Goal: Task Accomplishment & Management: Manage account settings

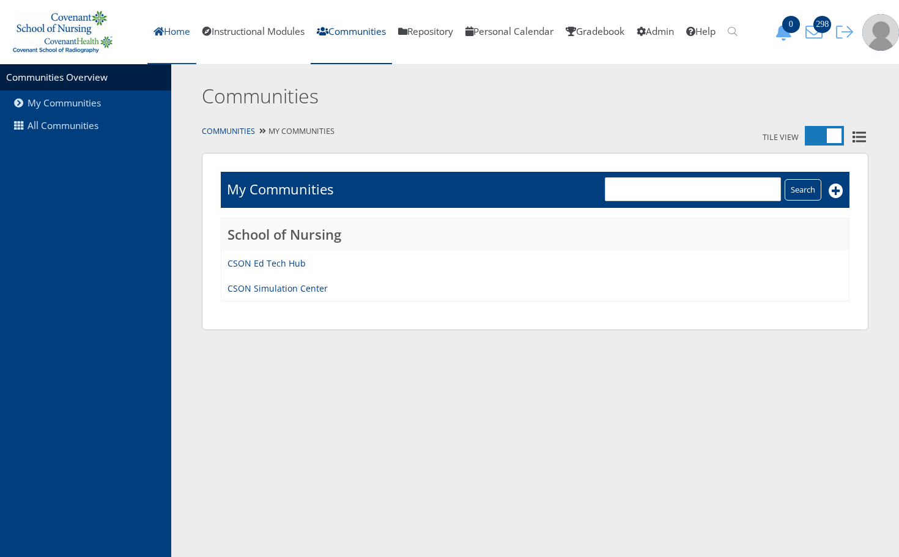
click at [152, 37] on link "Home" at bounding box center [171, 32] width 49 height 64
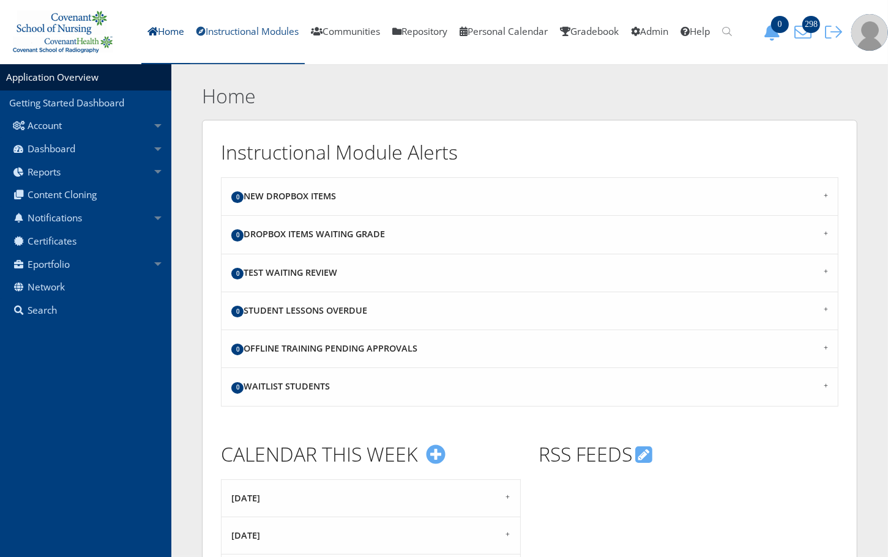
click at [231, 43] on link "Instructional Modules" at bounding box center [247, 32] width 114 height 64
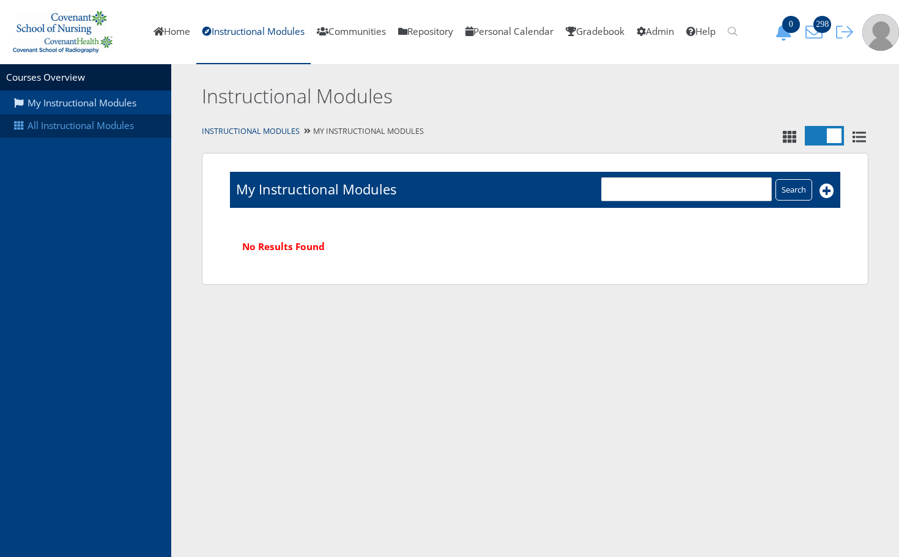
click at [103, 125] on link "All Instructional Modules" at bounding box center [85, 125] width 171 height 23
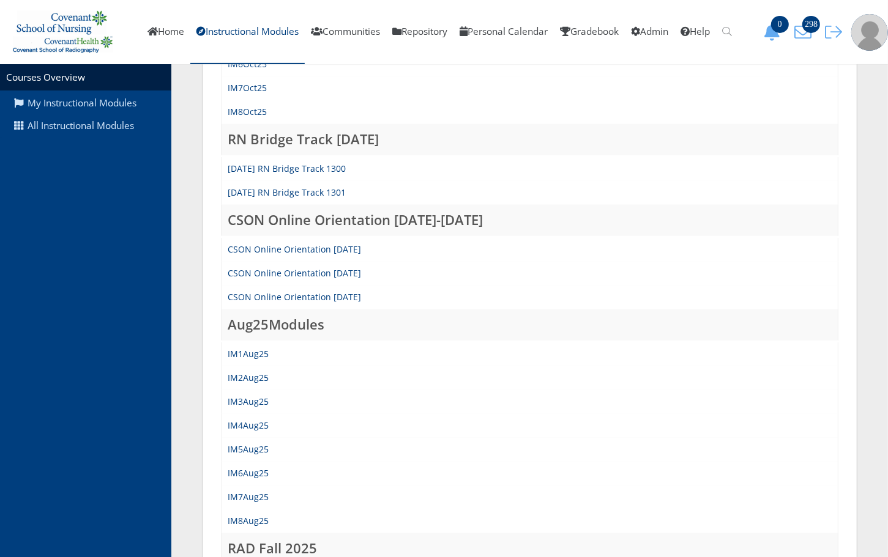
scroll to position [382, 0]
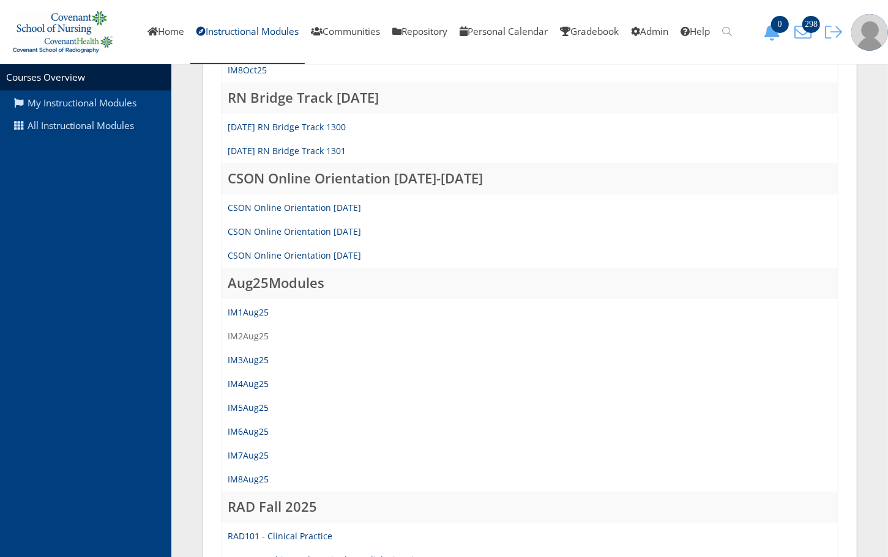
click at [257, 337] on link "IM2Aug25" at bounding box center [248, 336] width 41 height 12
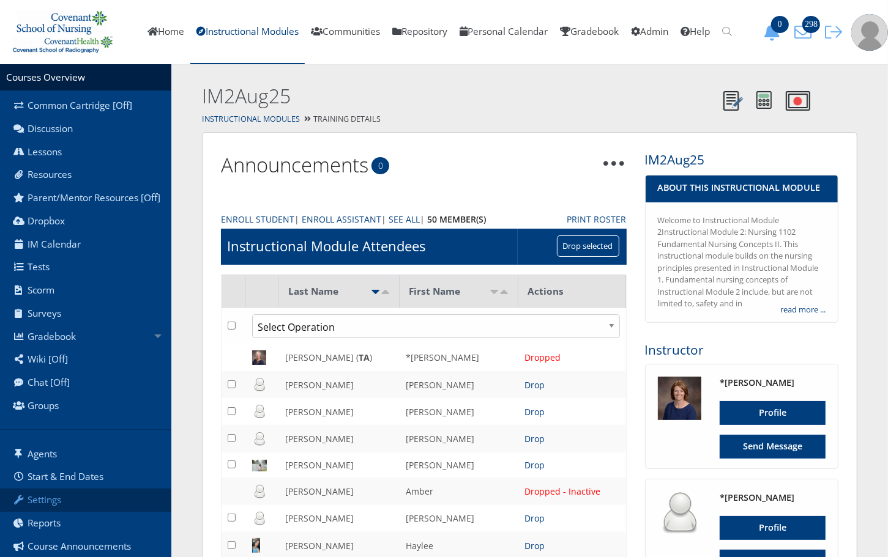
scroll to position [31, 0]
click at [70, 502] on link "Settings" at bounding box center [85, 499] width 171 height 23
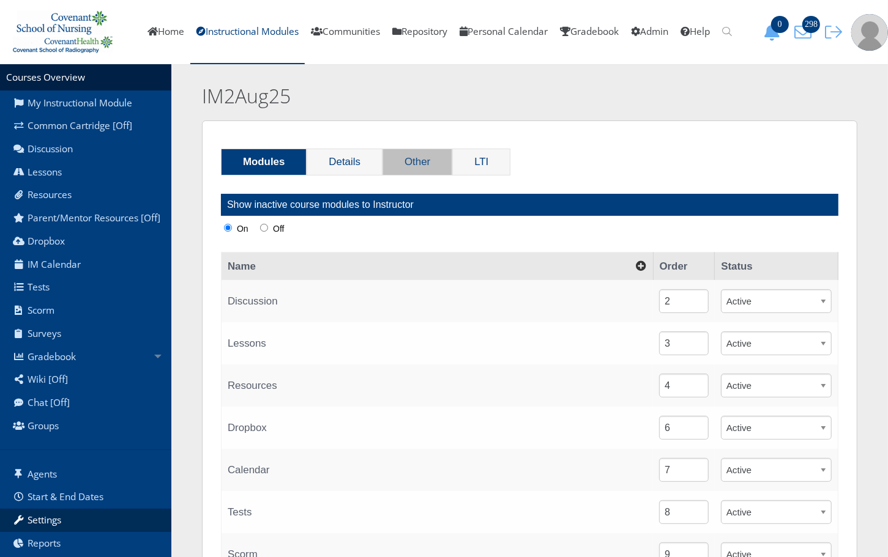
click at [400, 161] on link "Other" at bounding box center [417, 162] width 69 height 26
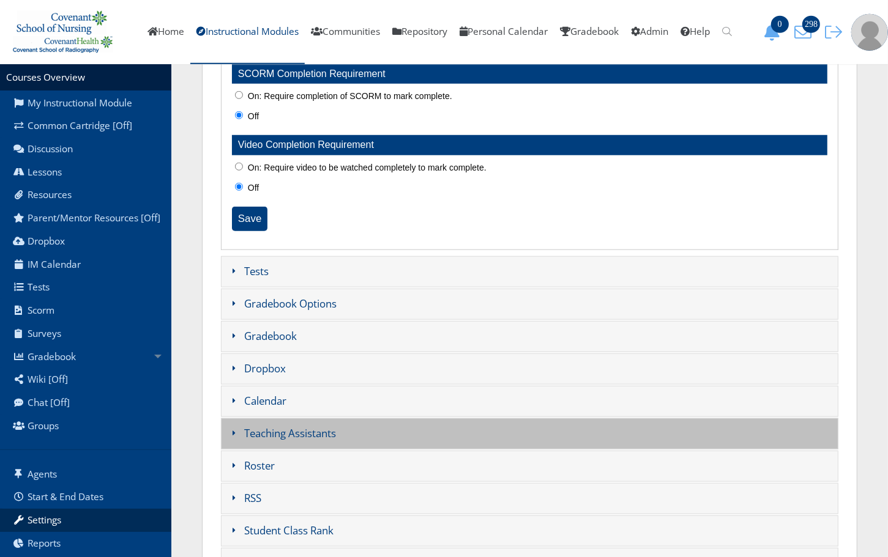
scroll to position [860, 0]
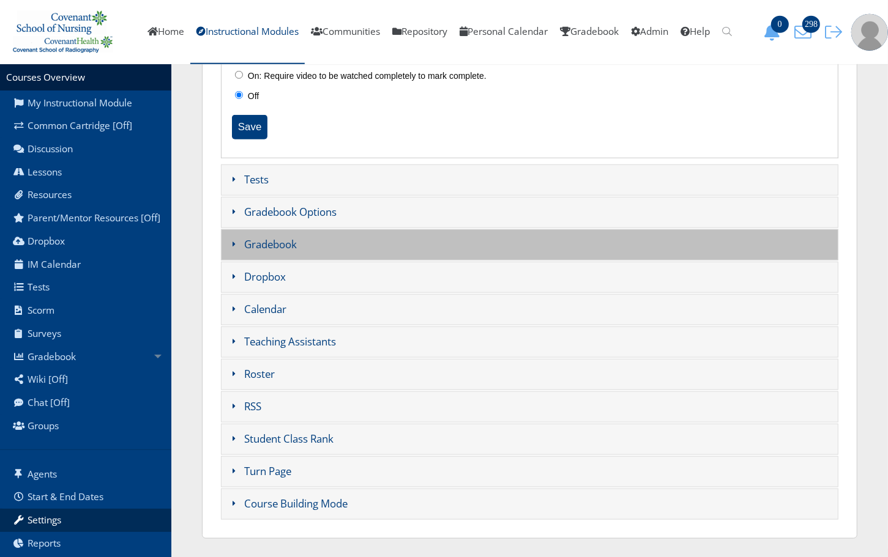
click at [283, 240] on h3 "Gradebook" at bounding box center [529, 244] width 617 height 31
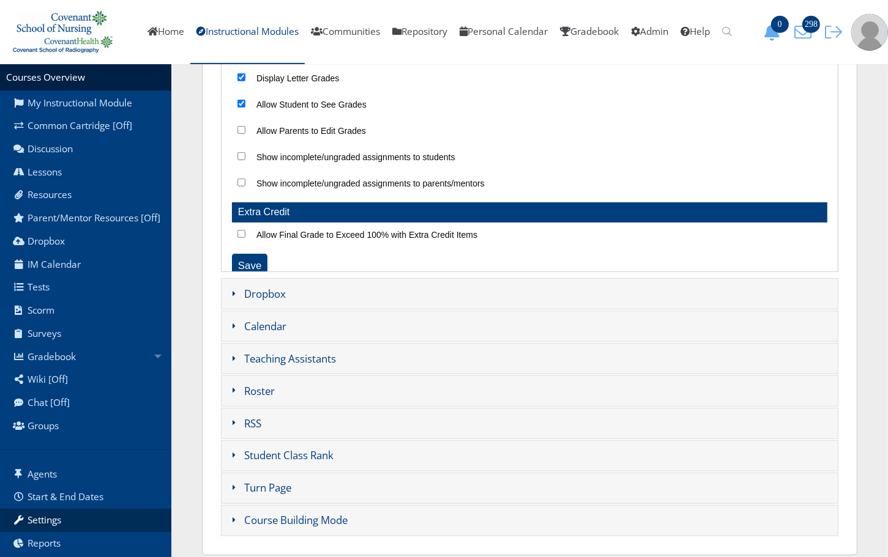
scroll to position [221, 0]
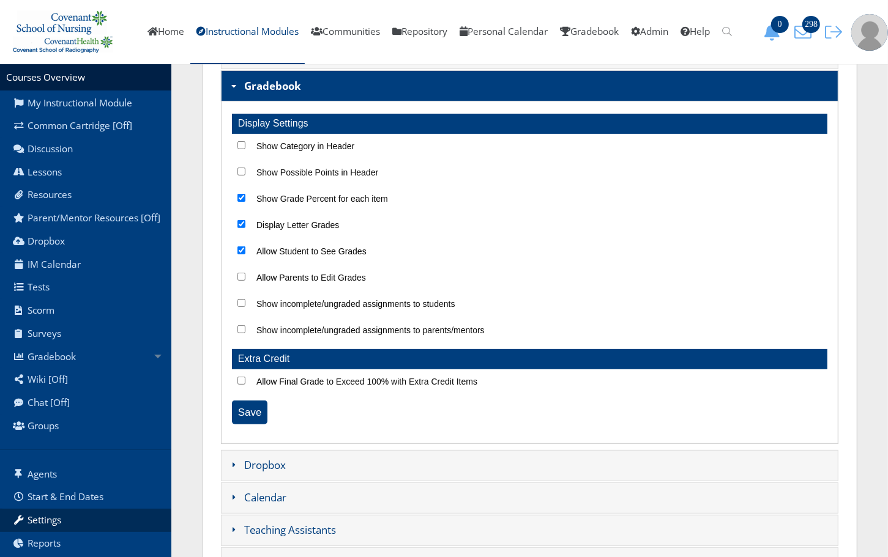
click at [249, 202] on div "Show Grade Percent for each item" at bounding box center [529, 202] width 595 height 20
drag, startPoint x: 242, startPoint y: 223, endPoint x: 247, endPoint y: 209, distance: 14.7
click at [243, 223] on input "Display Letter Grades" at bounding box center [241, 224] width 8 height 8
checkbox input "false"
click at [239, 197] on input "Show Grade Percent for each item" at bounding box center [241, 198] width 8 height 8
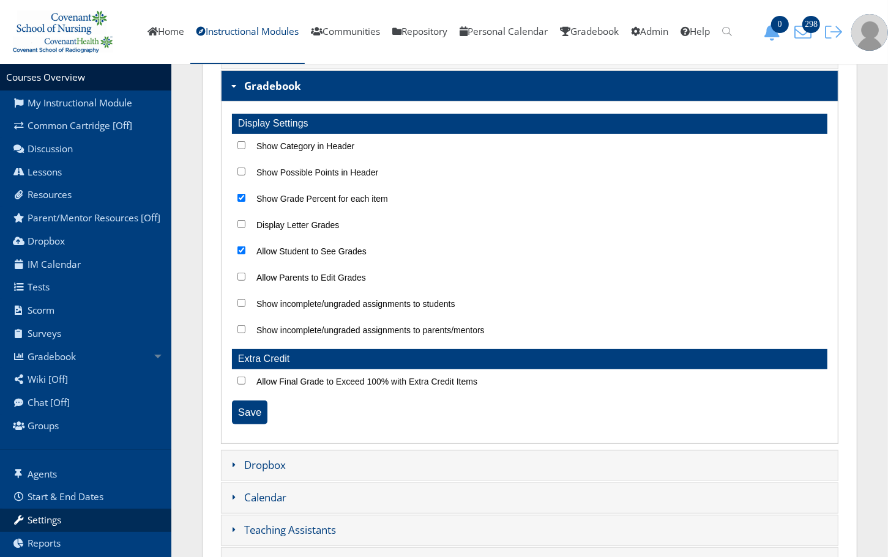
checkbox input "false"
click at [240, 254] on input "Allow Student to See Grades" at bounding box center [241, 251] width 8 height 8
checkbox input "false"
click at [253, 421] on input "Save" at bounding box center [249, 413] width 35 height 24
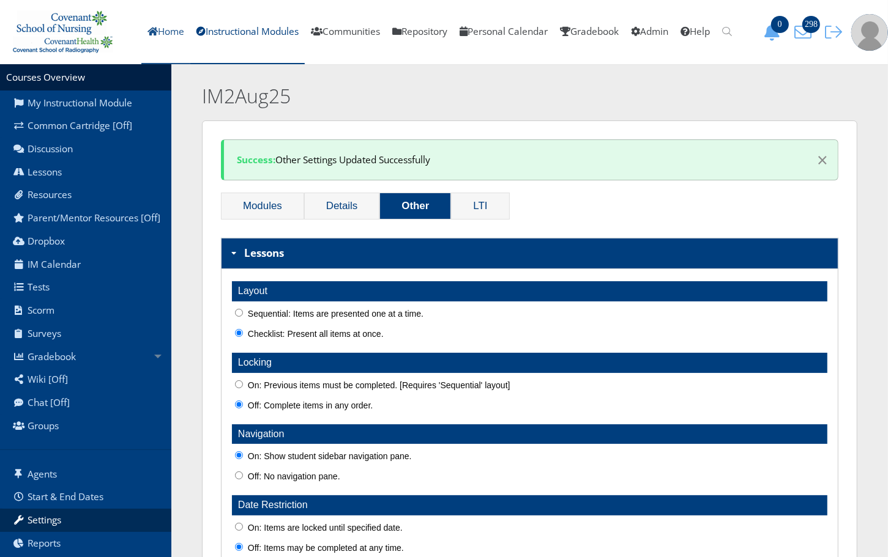
click at [154, 40] on link "Home" at bounding box center [165, 32] width 49 height 64
